Goal: Ask a question

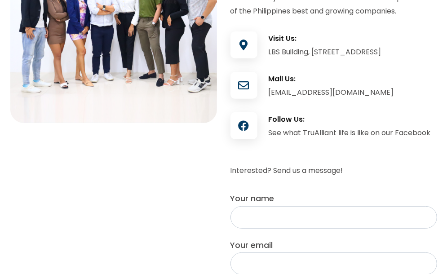
scroll to position [287, 0]
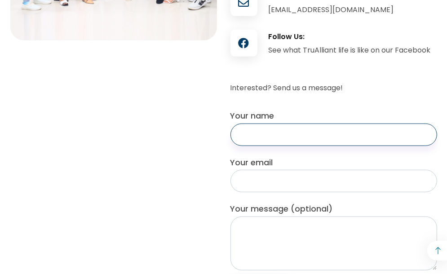
click at [250, 146] on input "Your name" at bounding box center [333, 134] width 207 height 22
type input "j"
type input "[PERSON_NAME]"
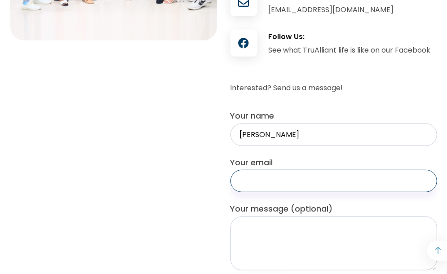
click at [238, 192] on input "Your email" at bounding box center [333, 181] width 207 height 22
type input "[EMAIL_ADDRESS][DOMAIN_NAME]"
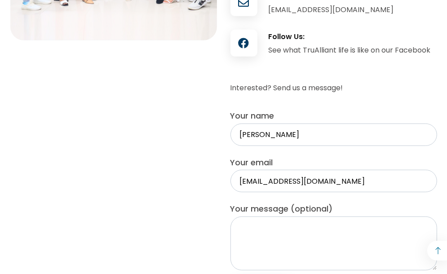
drag, startPoint x: 274, startPoint y: 247, endPoint x: 179, endPoint y: 228, distance: 96.7
click at [179, 228] on div "We're Hiring Join the TruAlliant Team We’re always looking for new customer-foc…" at bounding box center [224, 73] width 440 height 479
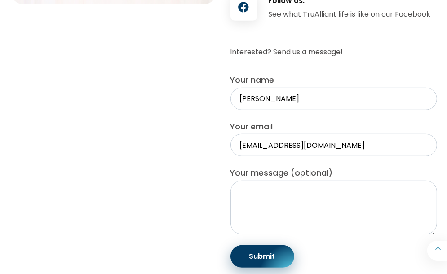
scroll to position [341, 0]
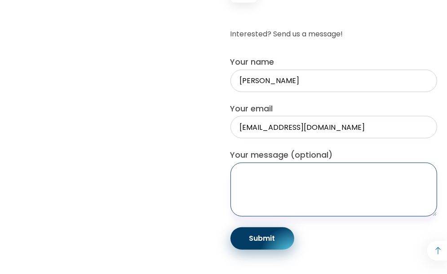
click at [246, 207] on textarea "Your message (optional)" at bounding box center [333, 190] width 207 height 54
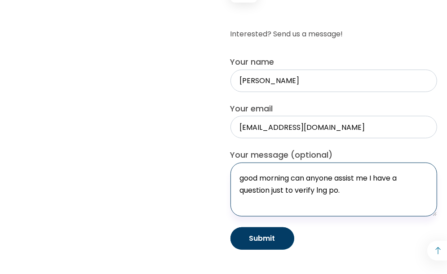
type textarea "good morning can anyone assist me I have a question just to verify lng po."
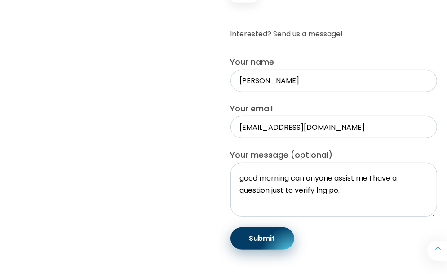
drag, startPoint x: 265, startPoint y: 263, endPoint x: 136, endPoint y: 180, distance: 153.8
click at [136, 180] on div "We're Hiring Join the TruAlliant Team We’re always looking for new customer-foc…" at bounding box center [224, 19] width 440 height 479
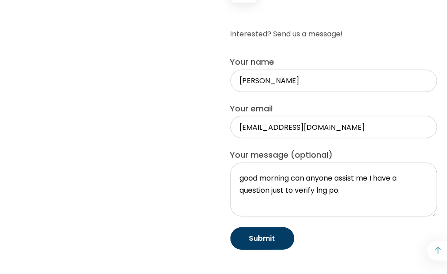
click at [254, 250] on input "Submit" at bounding box center [262, 238] width 64 height 22
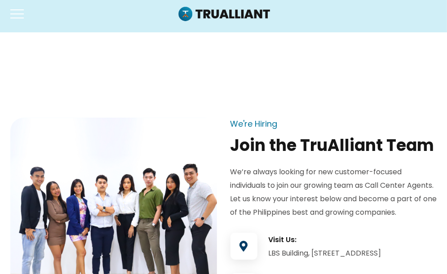
scroll to position [0, 0]
